Goal: Task Accomplishment & Management: Manage account settings

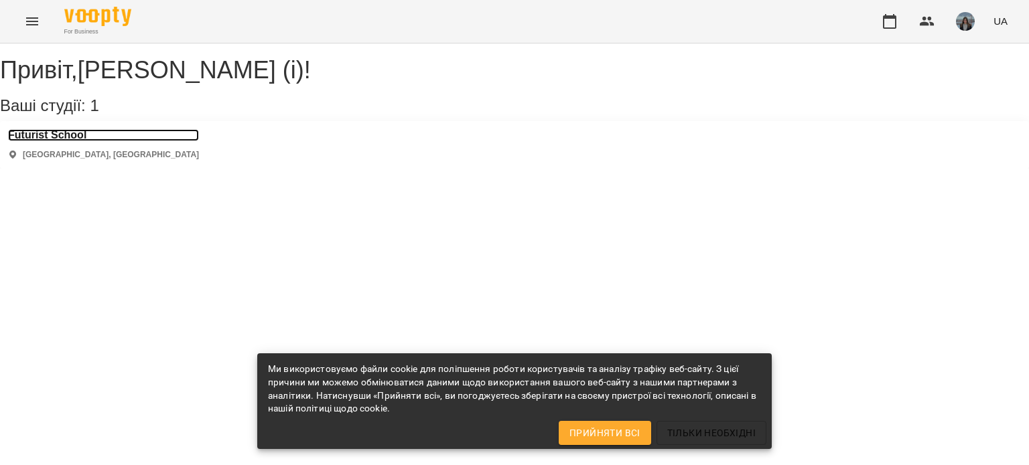
click at [78, 141] on h3 "Futurist School" at bounding box center [103, 135] width 191 height 12
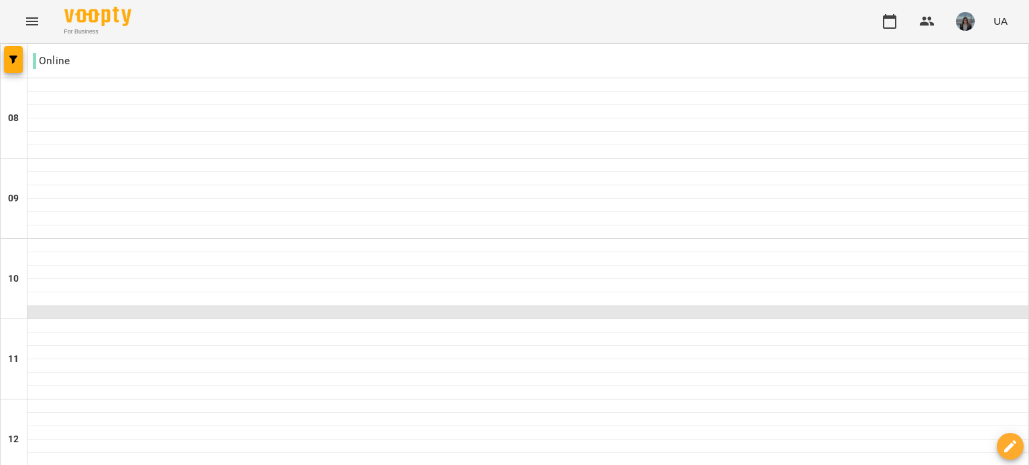
scroll to position [814, 0]
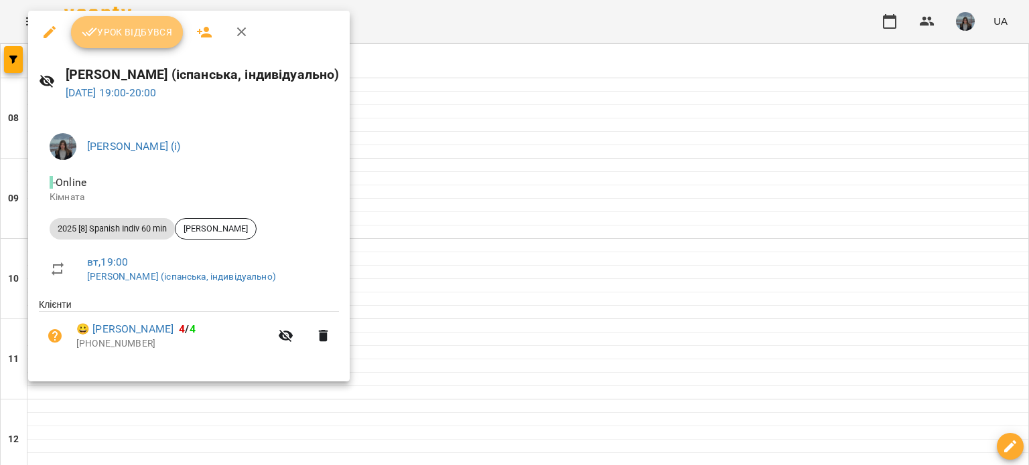
click at [158, 42] on button "Урок відбувся" at bounding box center [127, 32] width 113 height 32
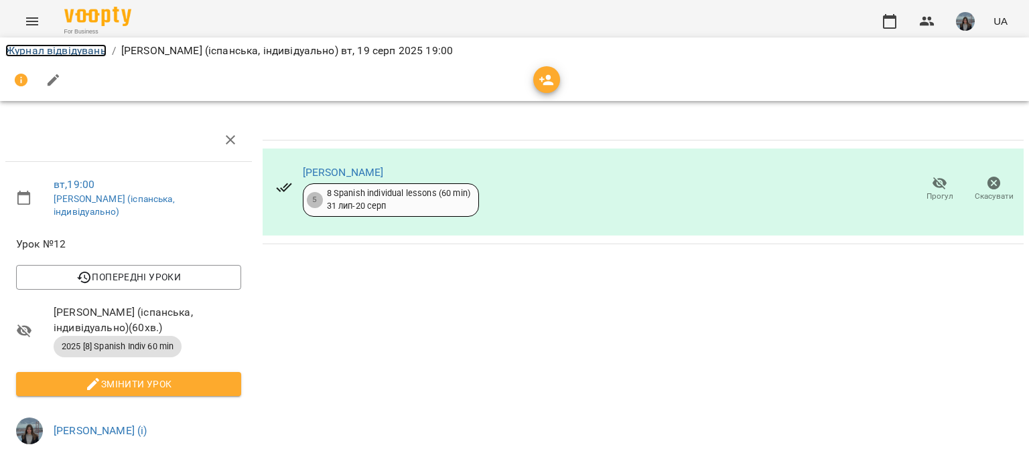
click at [81, 48] on link "Журнал відвідувань" at bounding box center [55, 50] width 101 height 13
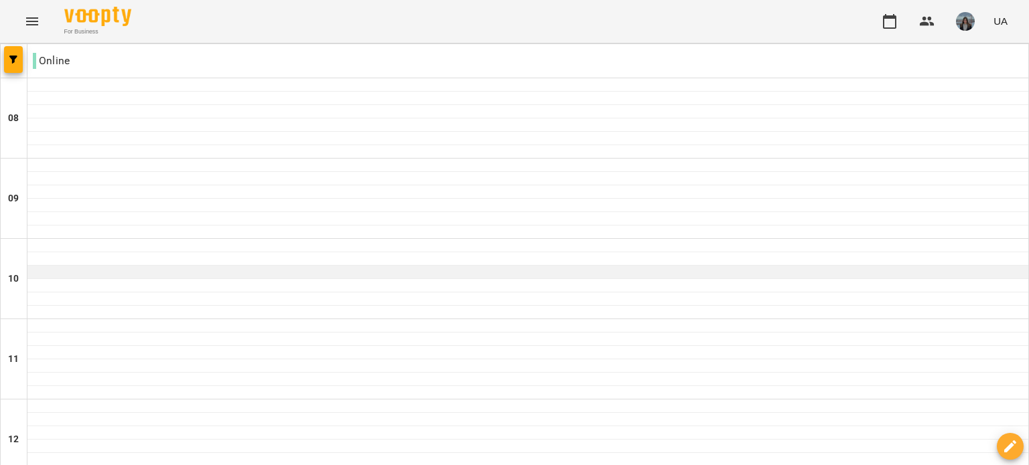
scroll to position [830, 0]
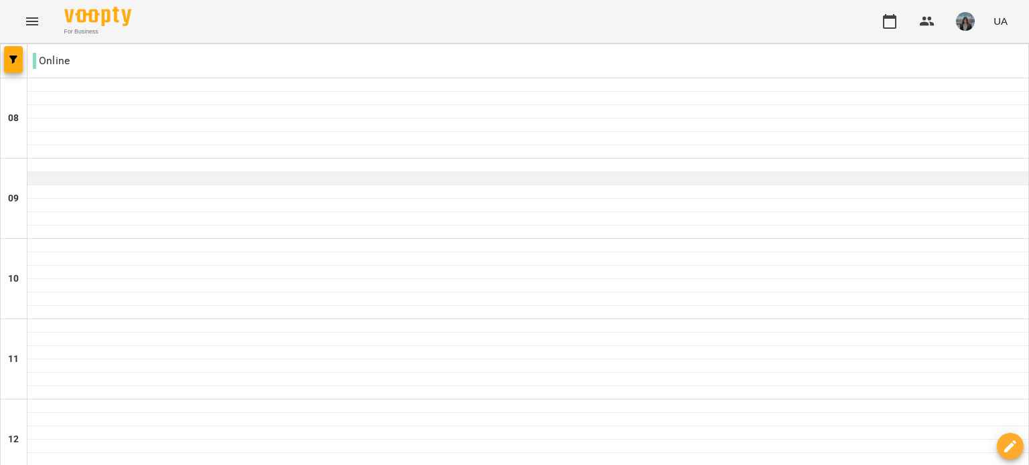
scroll to position [907, 0]
